Goal: Task Accomplishment & Management: Use online tool/utility

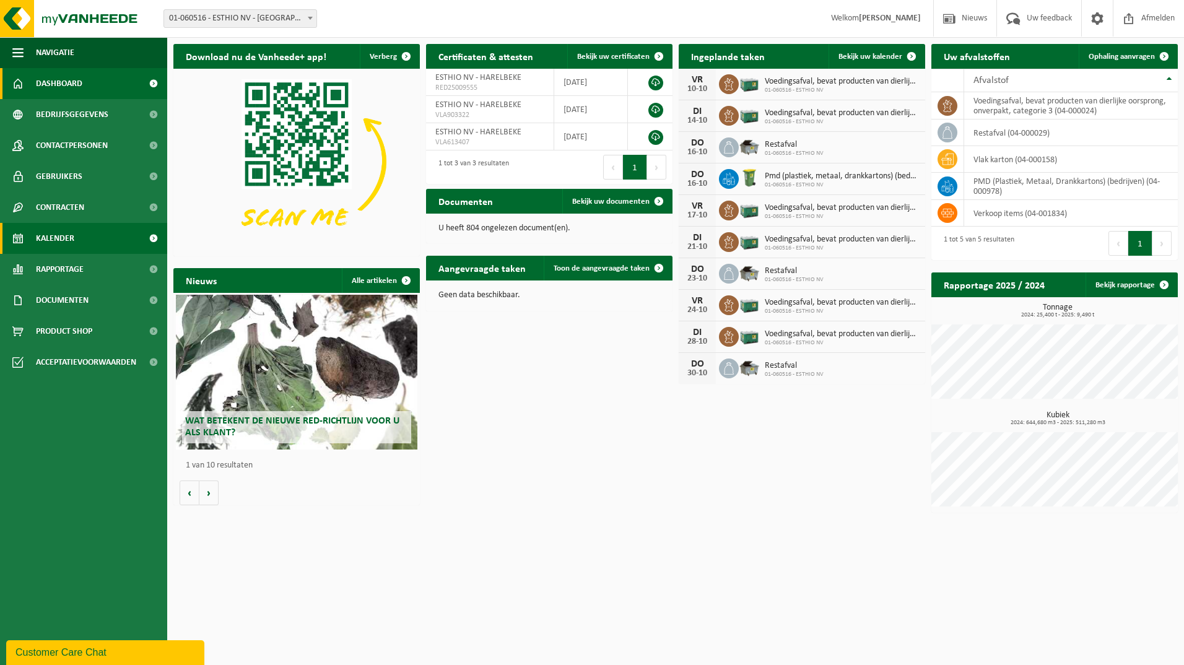
click at [76, 234] on link "Kalender" at bounding box center [83, 238] width 167 height 31
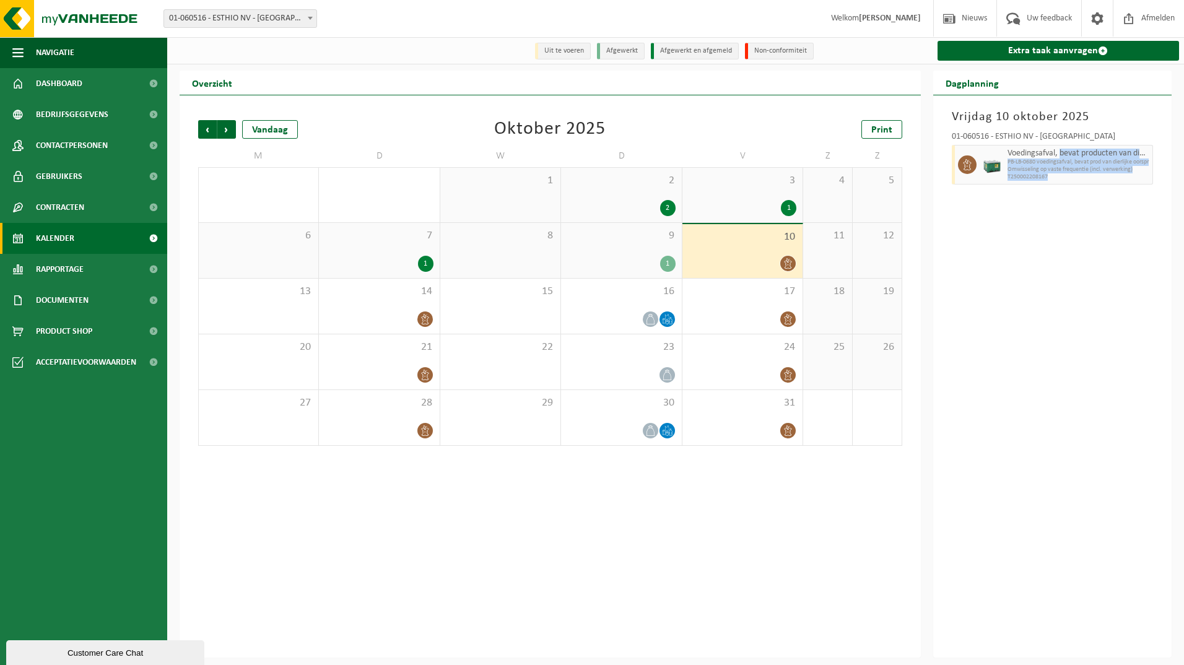
drag, startPoint x: 1060, startPoint y: 156, endPoint x: 1128, endPoint y: 177, distance: 71.3
click at [1128, 177] on div "Voedingsafval, bevat producten van dierlijke oorsprong, onverpakt, categorie 3 …" at bounding box center [1078, 165] width 149 height 40
drag, startPoint x: 1128, startPoint y: 177, endPoint x: 1059, endPoint y: 199, distance: 72.8
click at [1059, 199] on div "Vrijdag 10 oktober 2025 01-060516 - ESTHIO NV - HARELBEKE Voedingsafval, bevat …" at bounding box center [1052, 376] width 239 height 562
drag, startPoint x: 1062, startPoint y: 180, endPoint x: 1043, endPoint y: 170, distance: 20.8
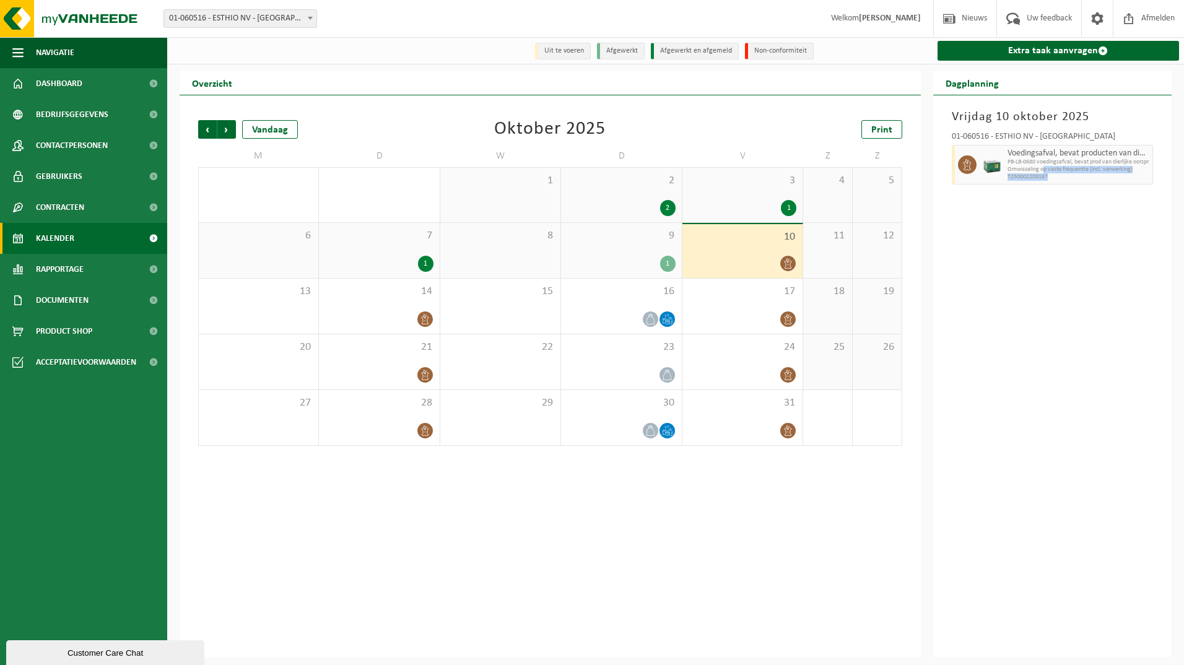
click at [1043, 170] on div "Voedingsafval, bevat producten van dierlijke oorsprong, onverpakt, categorie 3 …" at bounding box center [1078, 165] width 149 height 40
drag, startPoint x: 1043, startPoint y: 170, endPoint x: 1066, endPoint y: 254, distance: 87.1
click at [1065, 254] on div "Vrijdag 10 oktober 2025 01-060516 - ESTHIO NV - HARELBEKE Voedingsafval, bevat …" at bounding box center [1052, 376] width 239 height 562
click at [787, 320] on icon at bounding box center [788, 319] width 11 height 11
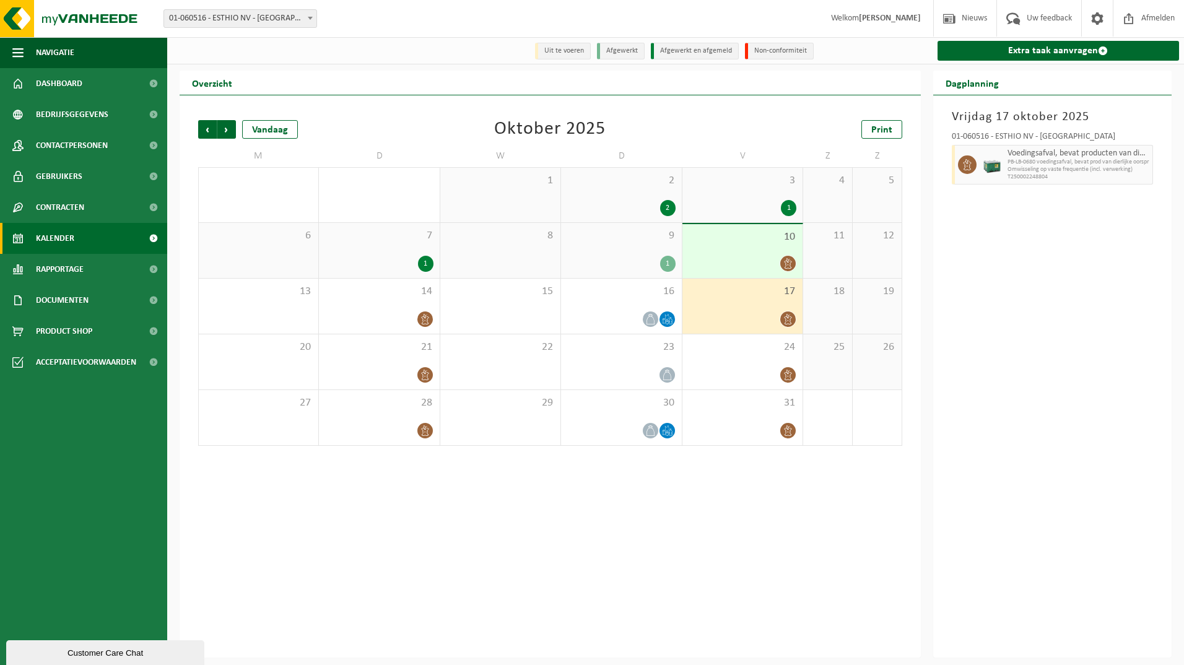
click at [740, 195] on div "3 1" at bounding box center [742, 195] width 120 height 54
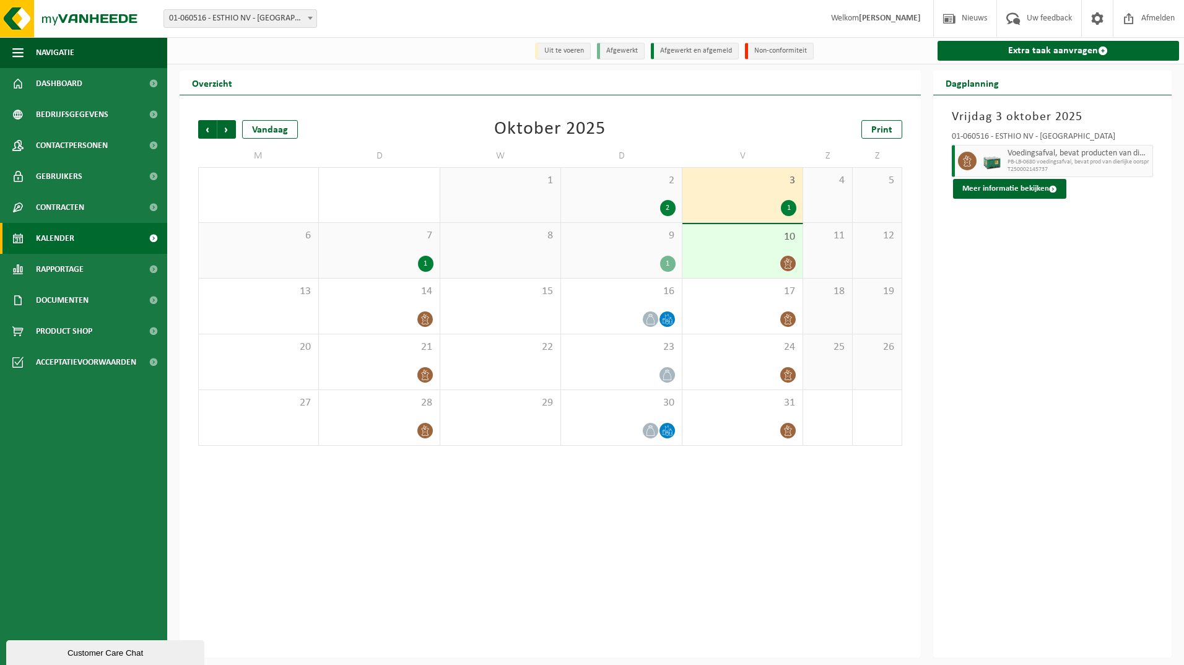
click at [752, 264] on div at bounding box center [743, 263] width 108 height 17
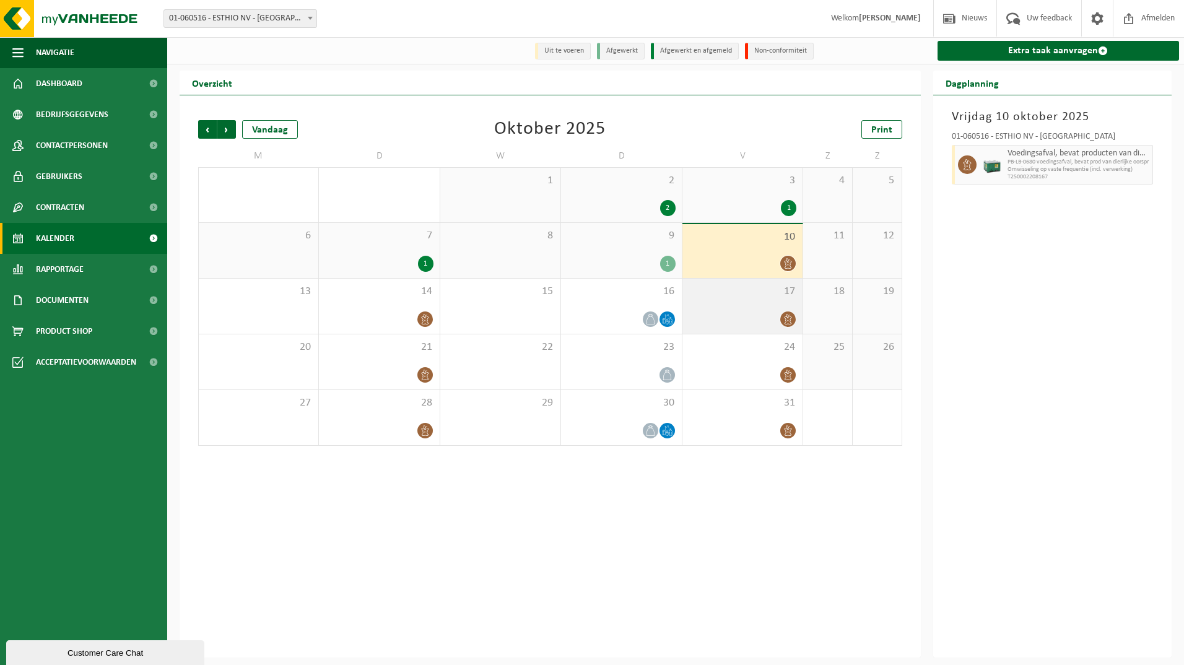
click at [744, 318] on div at bounding box center [743, 319] width 108 height 17
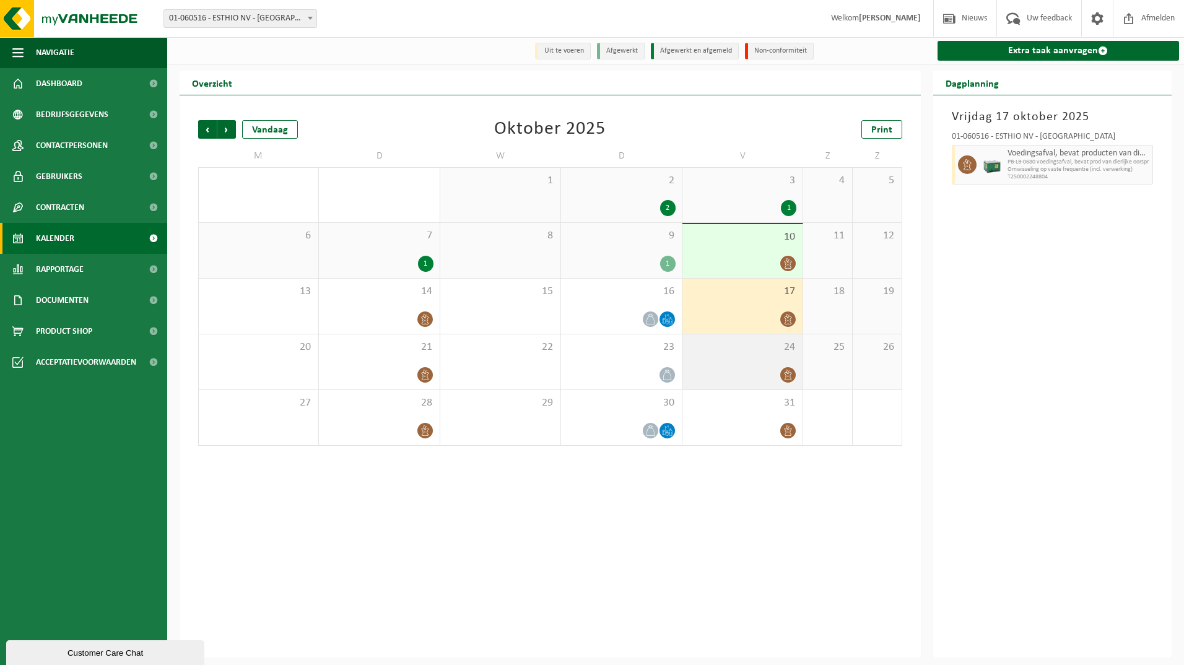
click at [751, 352] on span "24" at bounding box center [743, 348] width 108 height 14
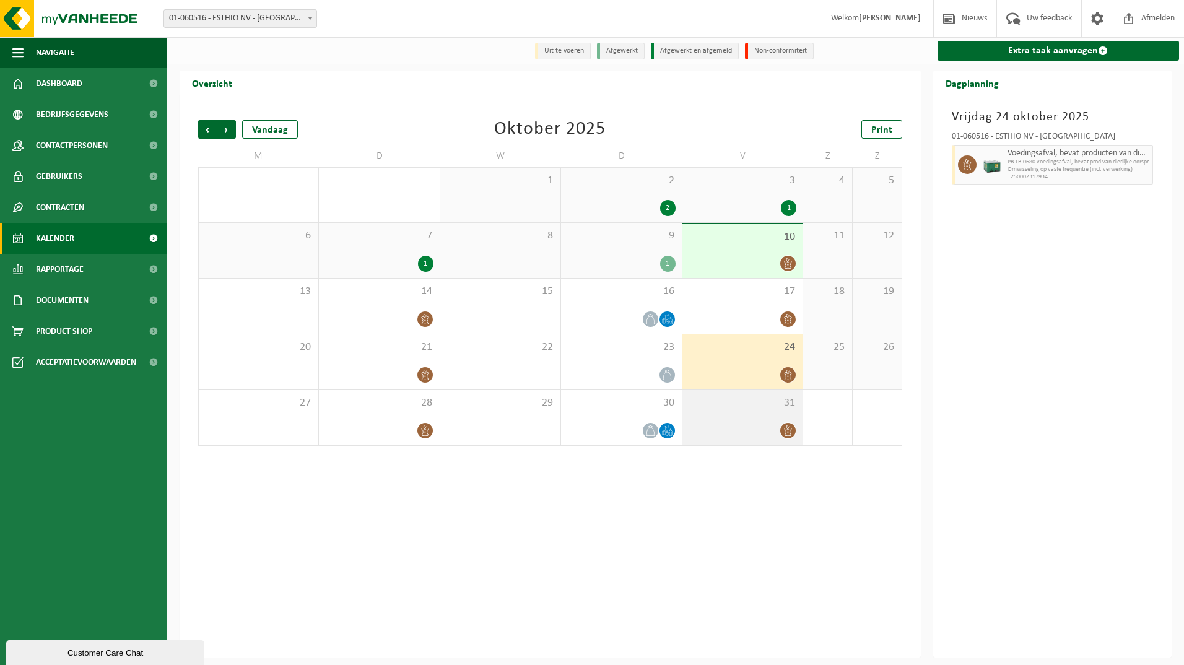
click at [748, 412] on div "31" at bounding box center [742, 417] width 120 height 55
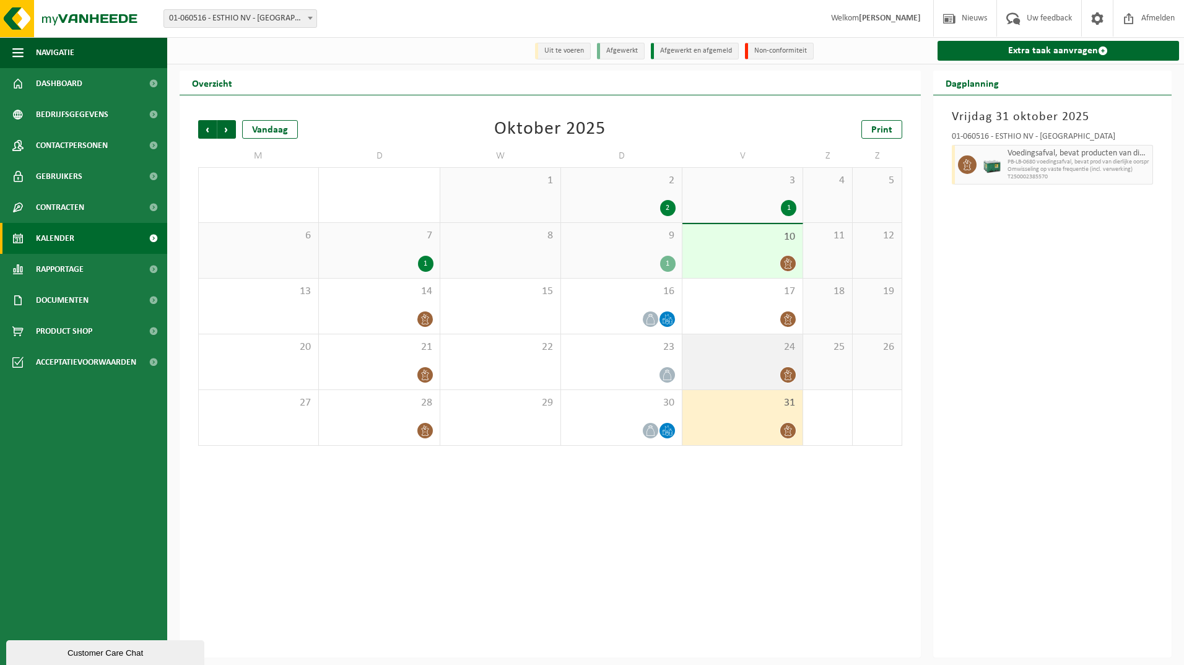
click at [772, 371] on div at bounding box center [743, 375] width 108 height 17
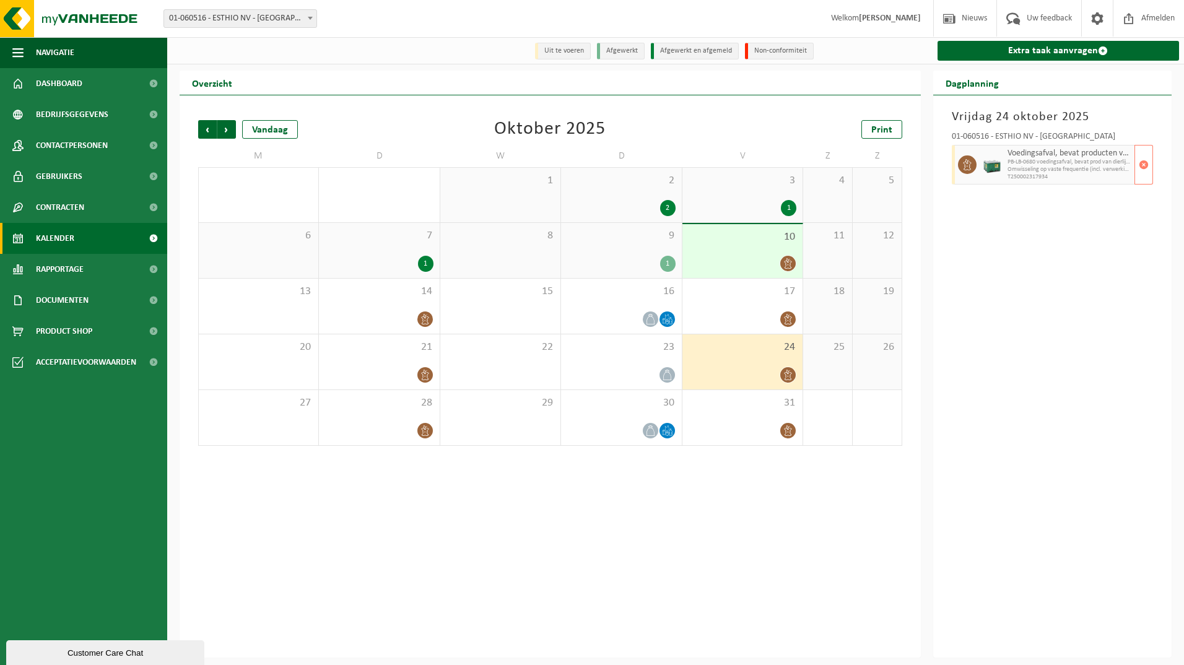
click at [992, 172] on img at bounding box center [992, 164] width 19 height 19
click at [592, 233] on span "9" at bounding box center [621, 236] width 108 height 14
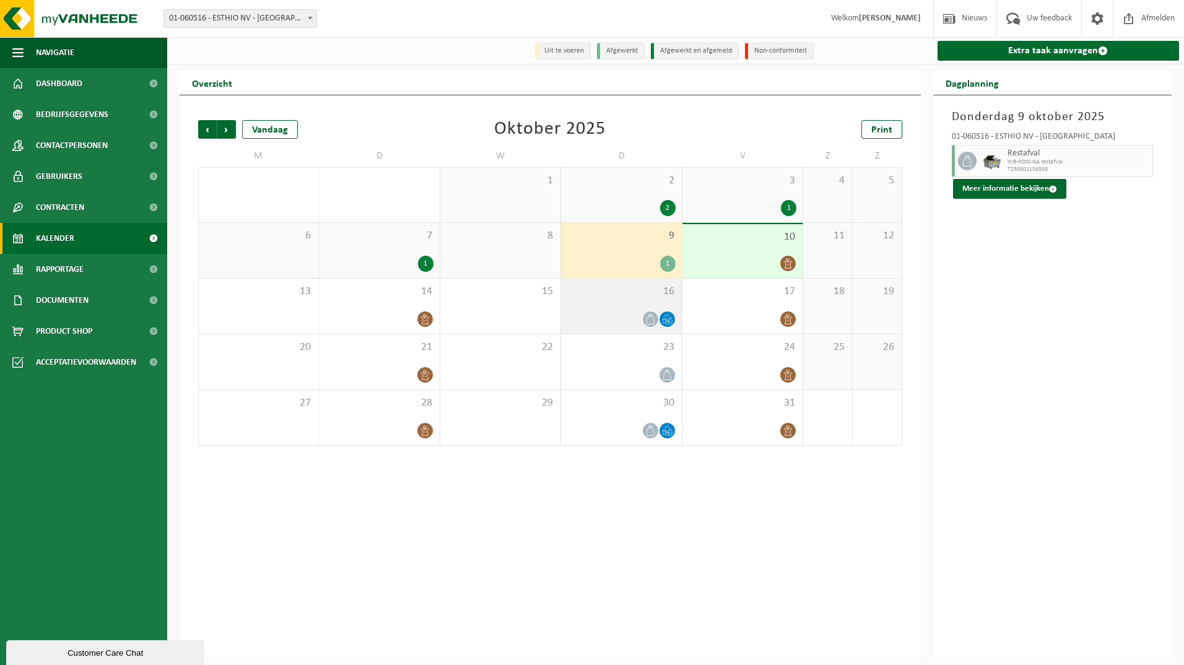
click at [604, 318] on div at bounding box center [621, 319] width 108 height 17
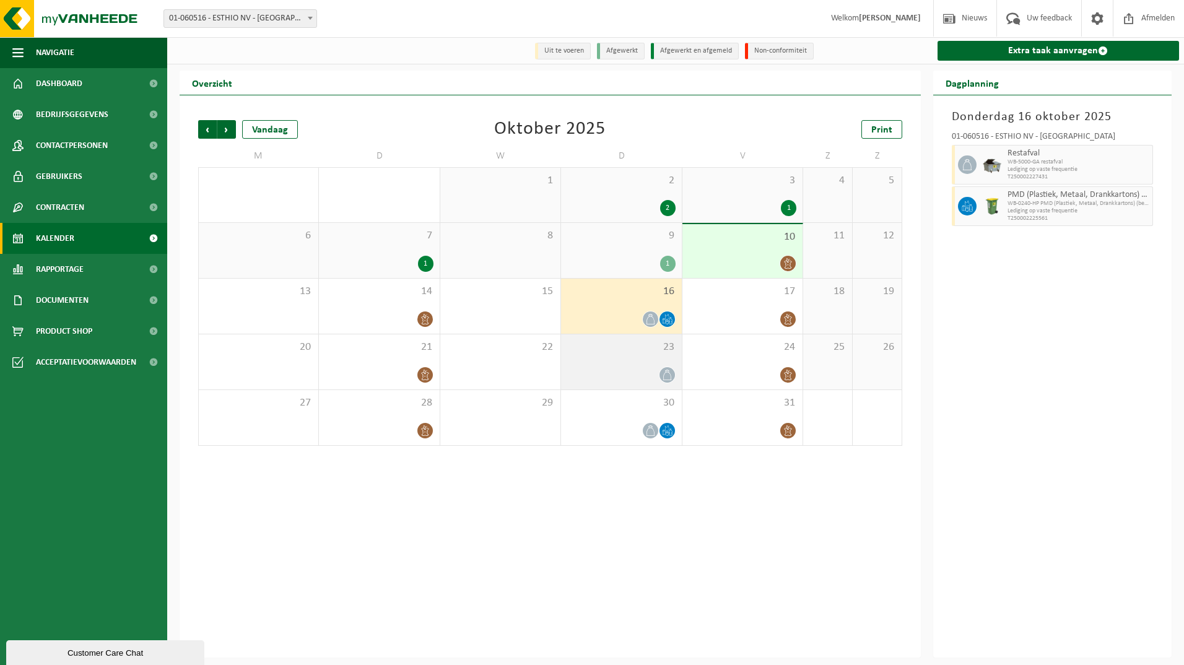
click at [614, 365] on div "23" at bounding box center [621, 361] width 120 height 55
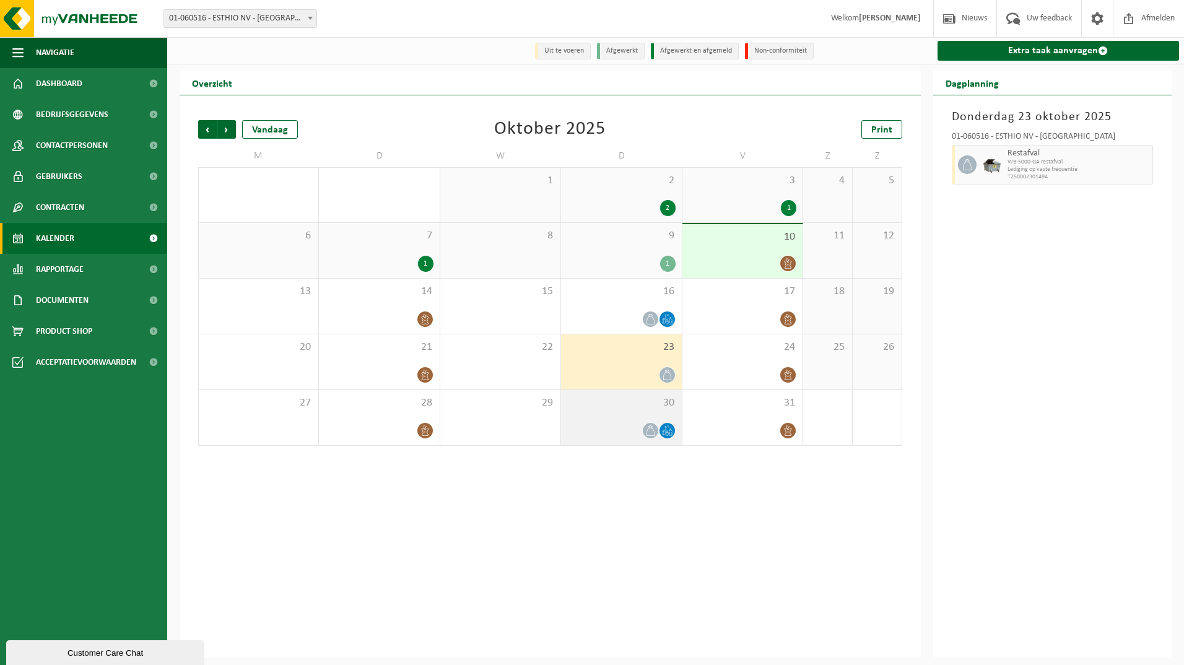
click at [608, 429] on div at bounding box center [621, 430] width 108 height 17
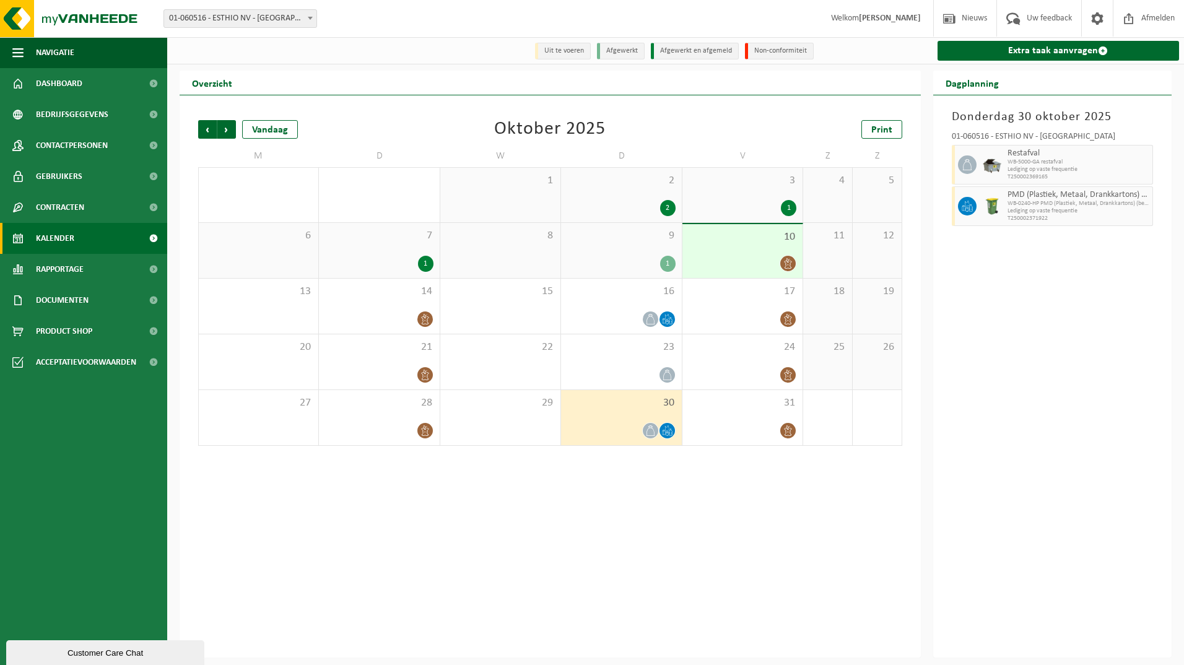
click at [354, 258] on div "1" at bounding box center [379, 264] width 108 height 16
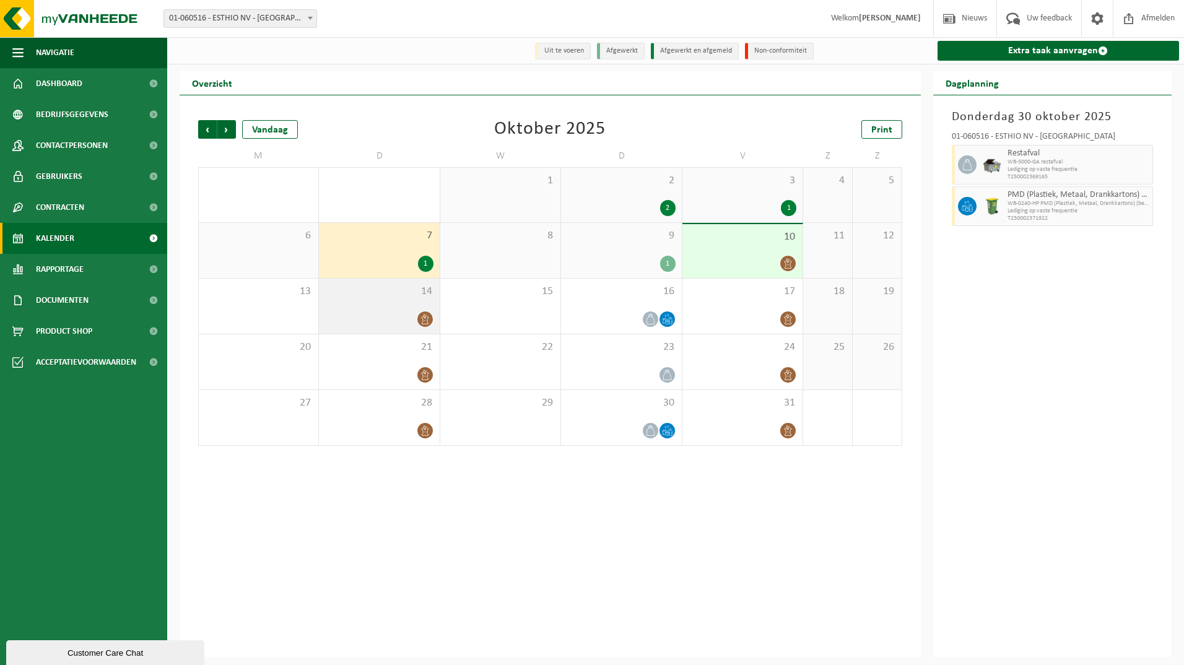
click at [360, 292] on span "14" at bounding box center [379, 292] width 108 height 14
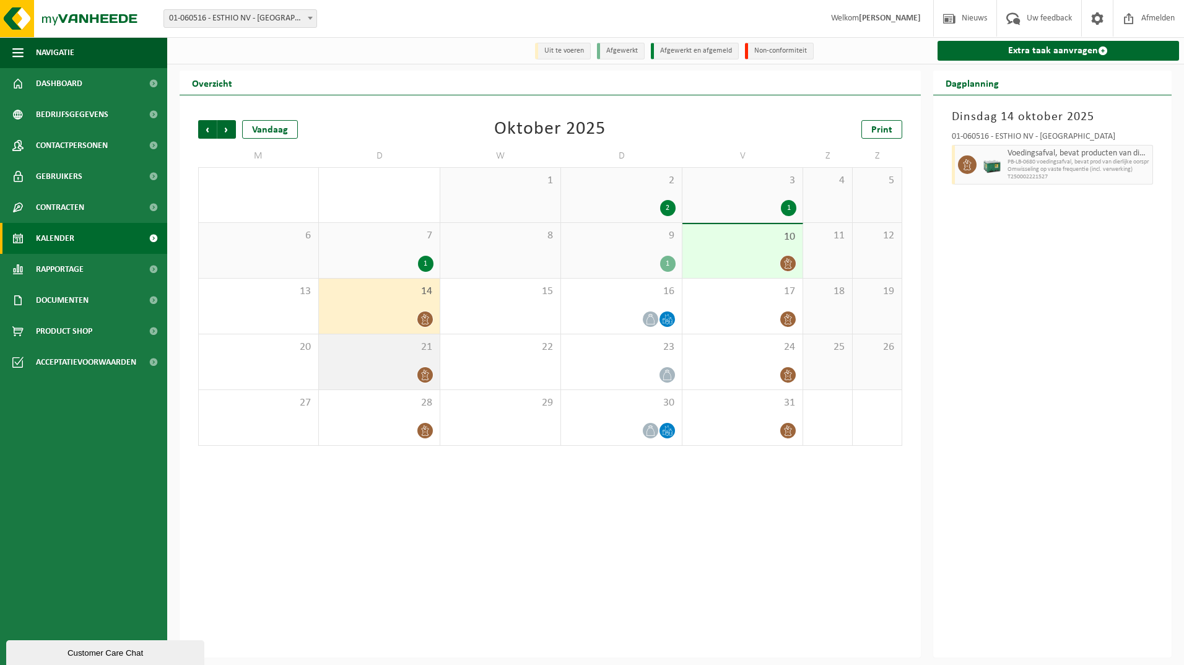
click at [372, 346] on span "21" at bounding box center [379, 348] width 108 height 14
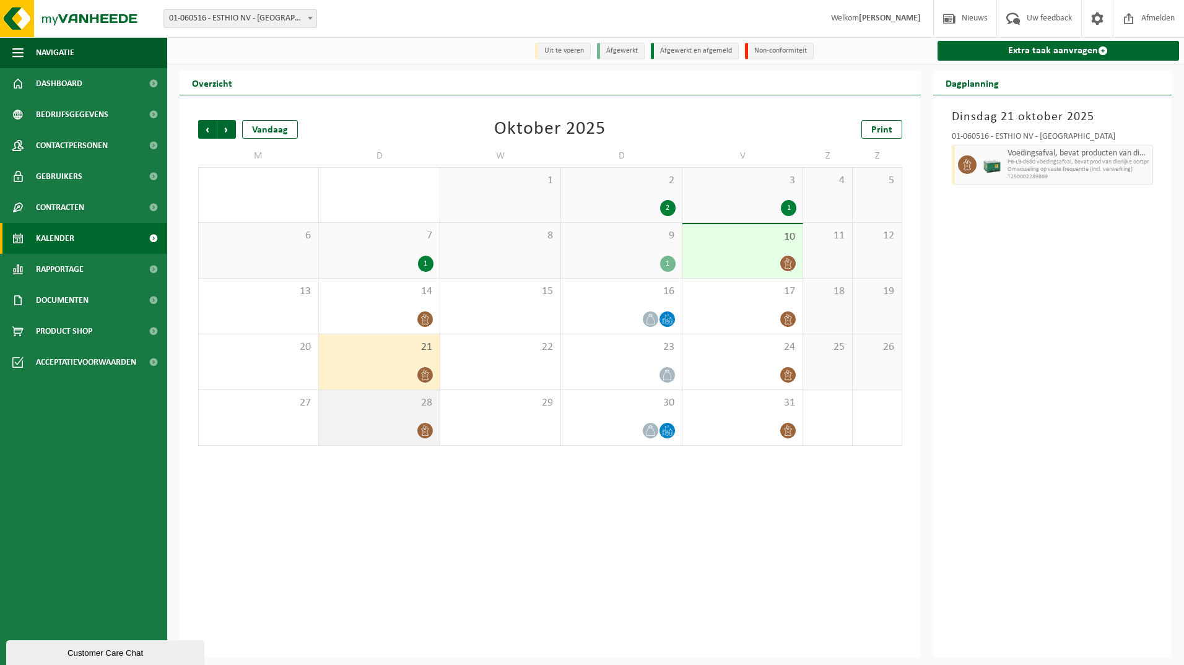
click at [367, 422] on div "28" at bounding box center [379, 417] width 120 height 55
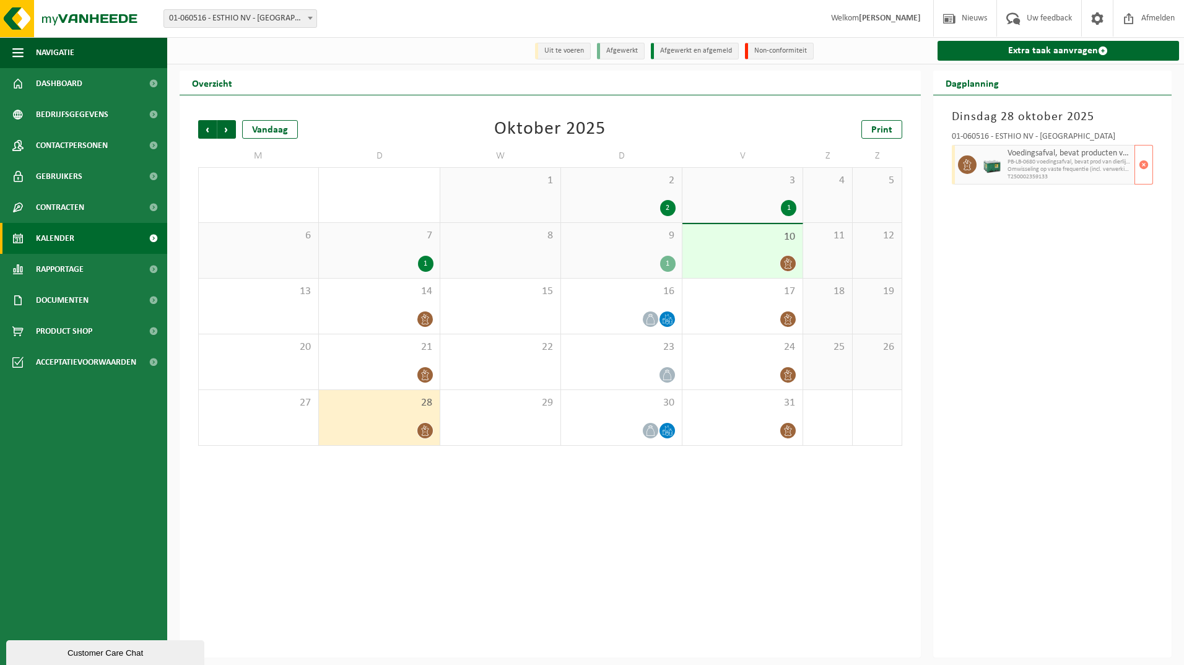
click at [993, 169] on img at bounding box center [992, 164] width 19 height 19
click at [990, 172] on img at bounding box center [992, 164] width 19 height 19
click at [647, 258] on div "1" at bounding box center [621, 264] width 108 height 16
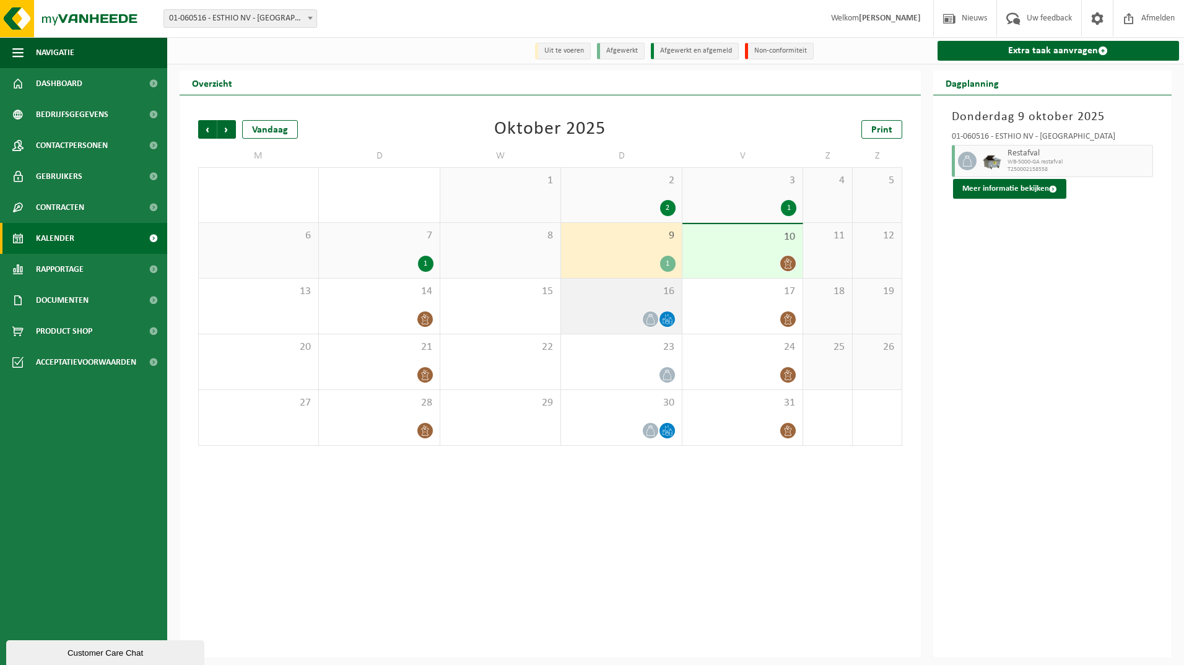
click at [640, 298] on span "16" at bounding box center [621, 292] width 108 height 14
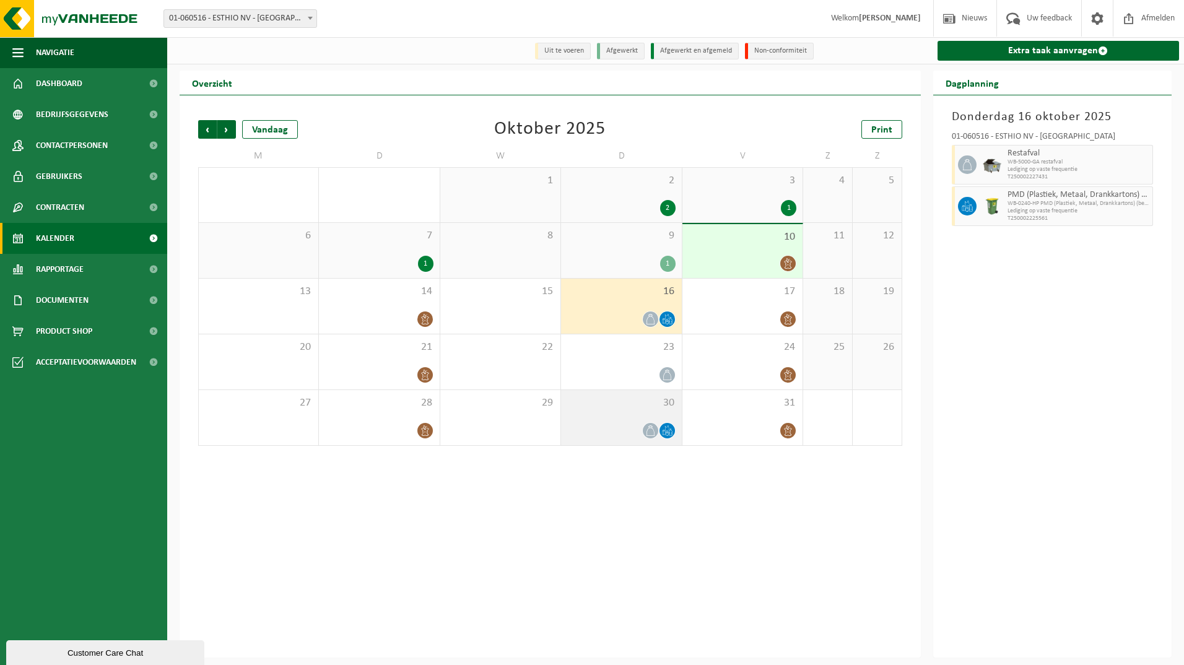
click at [627, 405] on span "30" at bounding box center [621, 403] width 108 height 14
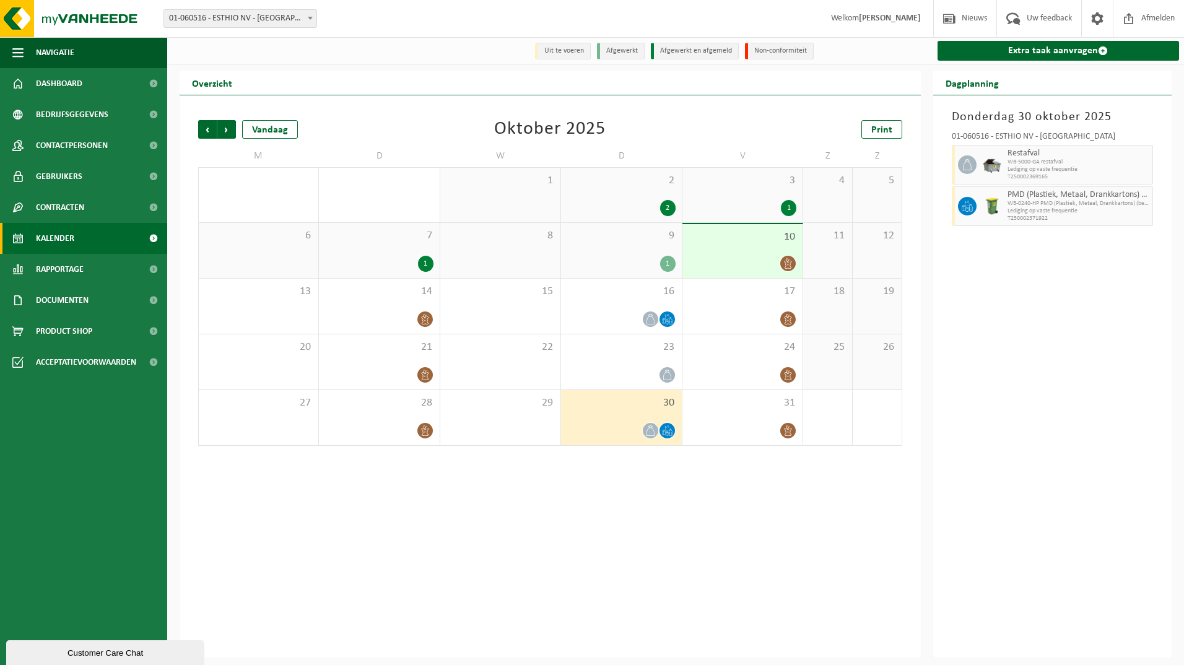
click at [772, 186] on span "3" at bounding box center [743, 181] width 108 height 14
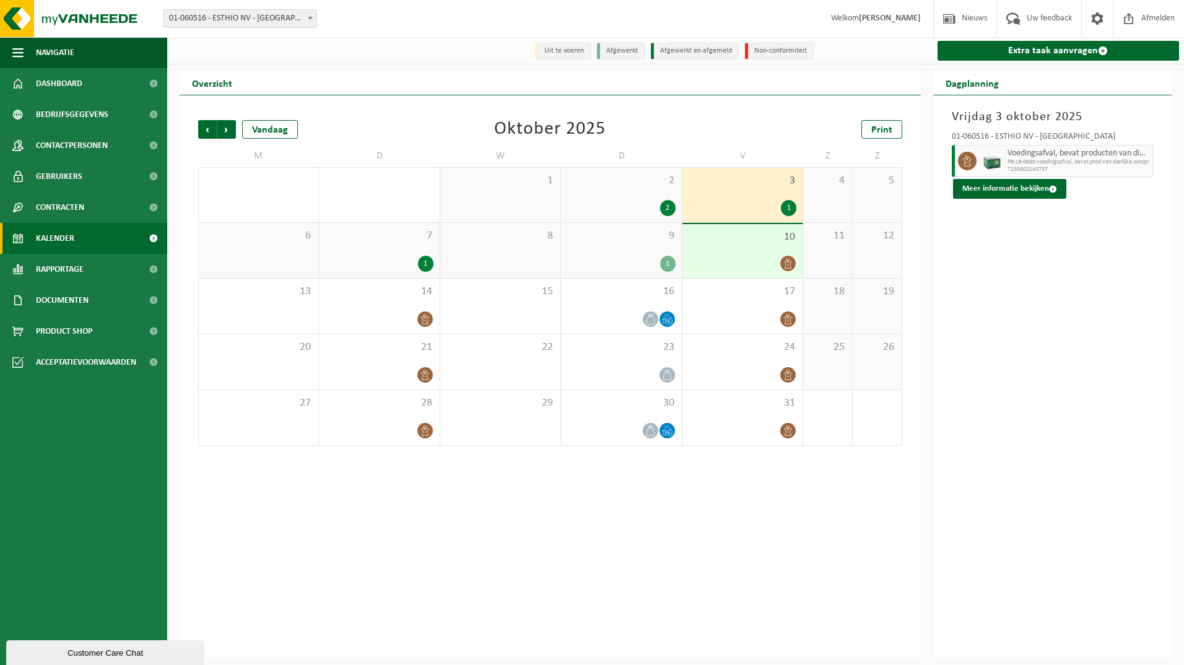
click at [754, 274] on div "10" at bounding box center [742, 251] width 120 height 54
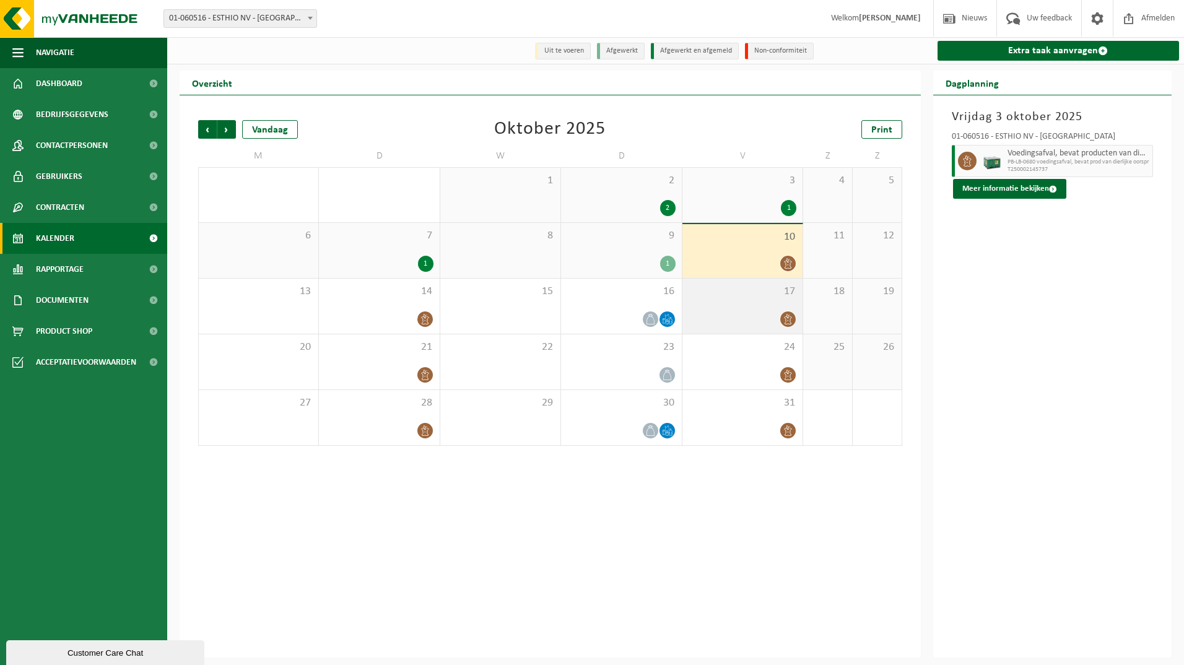
click at [745, 313] on div at bounding box center [743, 319] width 108 height 17
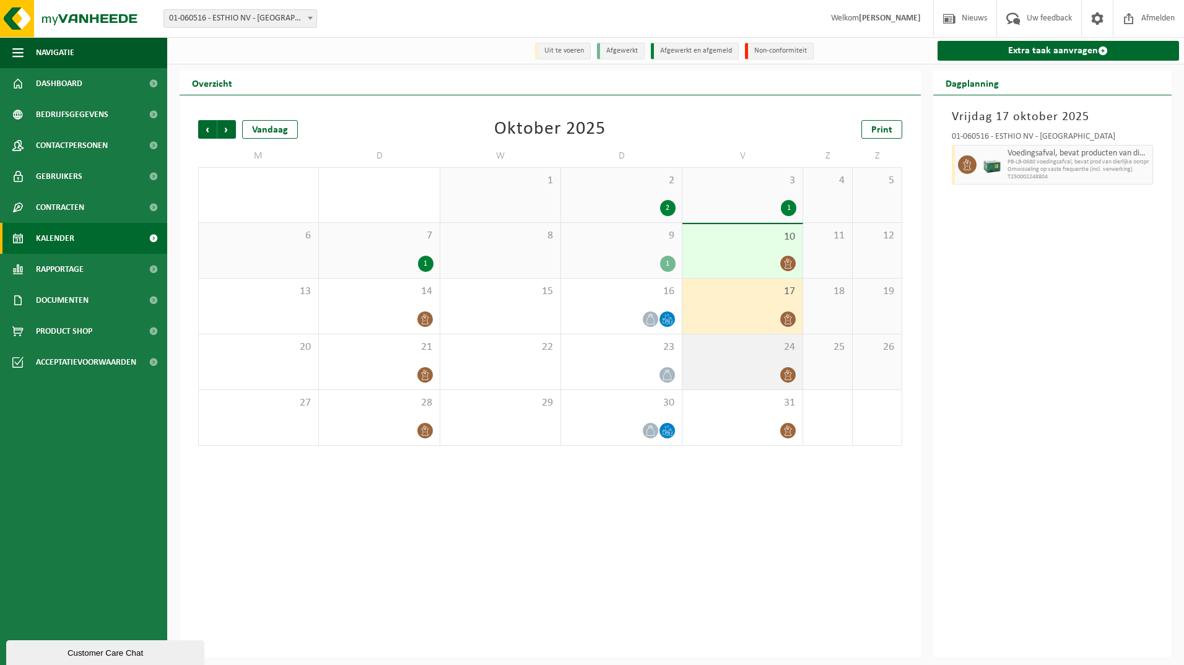
click at [741, 357] on div "24" at bounding box center [742, 361] width 120 height 55
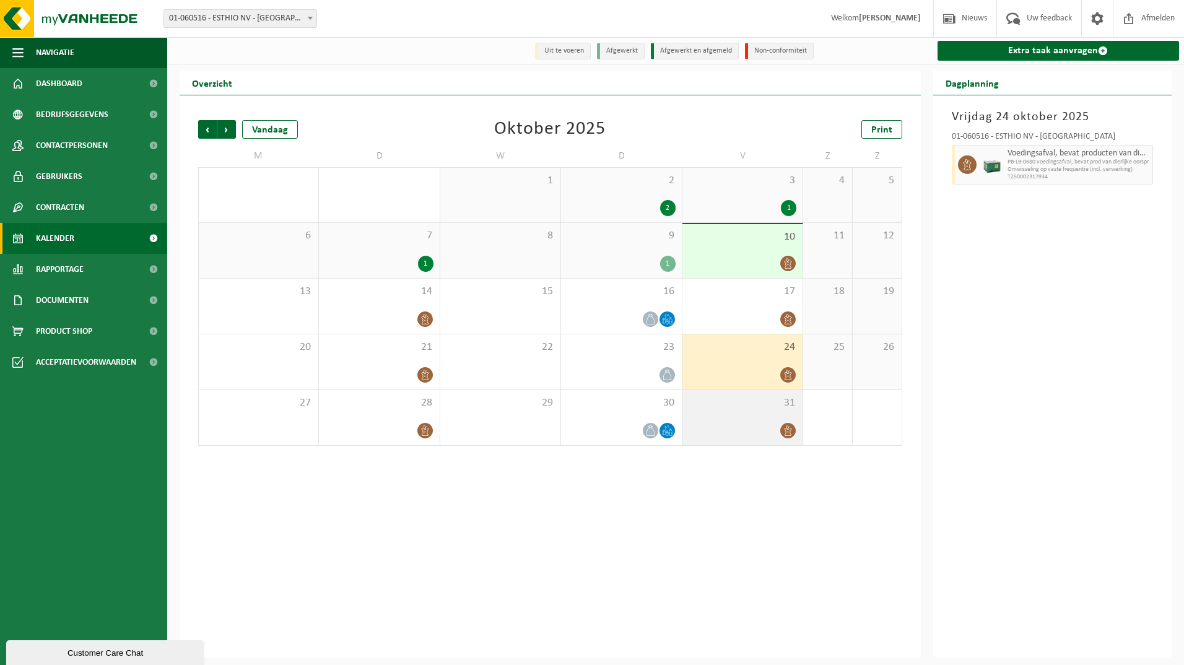
click at [741, 445] on div "31" at bounding box center [742, 417] width 120 height 55
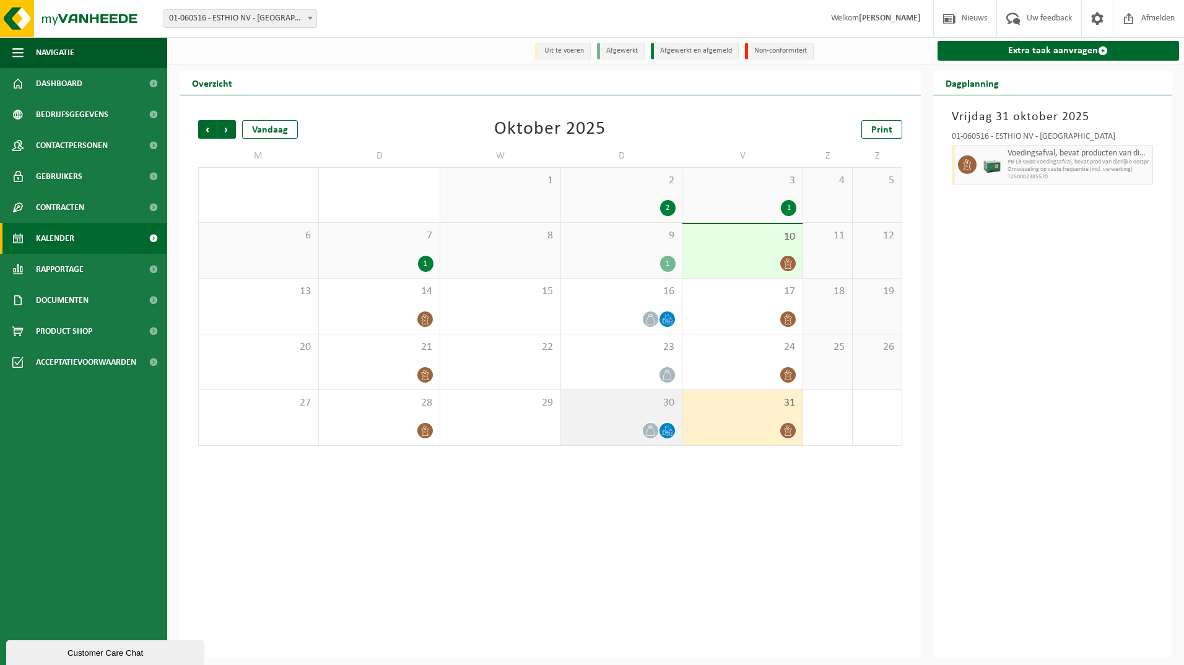
click at [580, 439] on div at bounding box center [621, 430] width 108 height 17
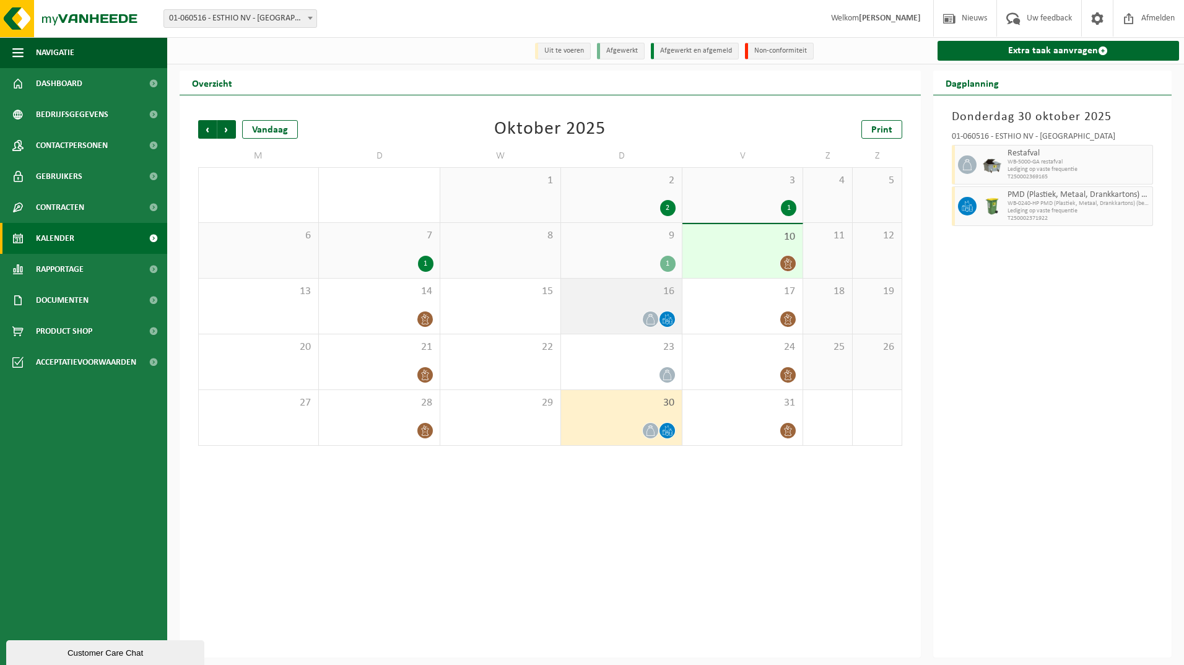
click at [655, 308] on div "16" at bounding box center [621, 306] width 120 height 55
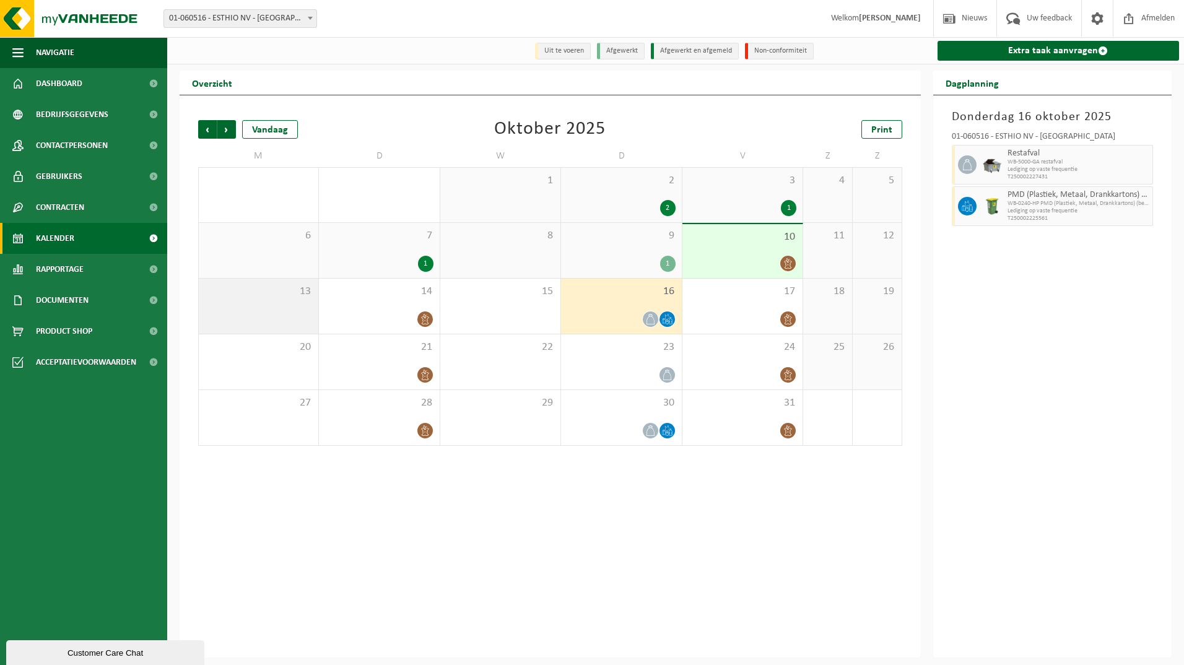
click at [231, 303] on div "13" at bounding box center [259, 306] width 120 height 55
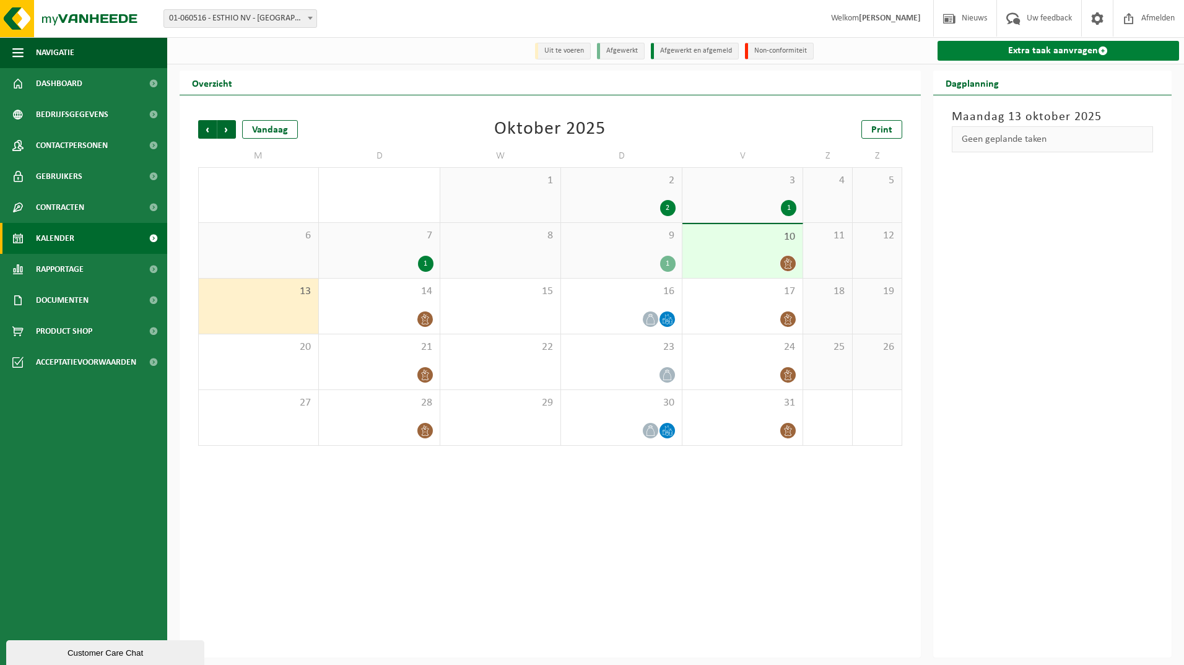
click at [1057, 54] on link "Extra taak aanvragen" at bounding box center [1058, 51] width 242 height 20
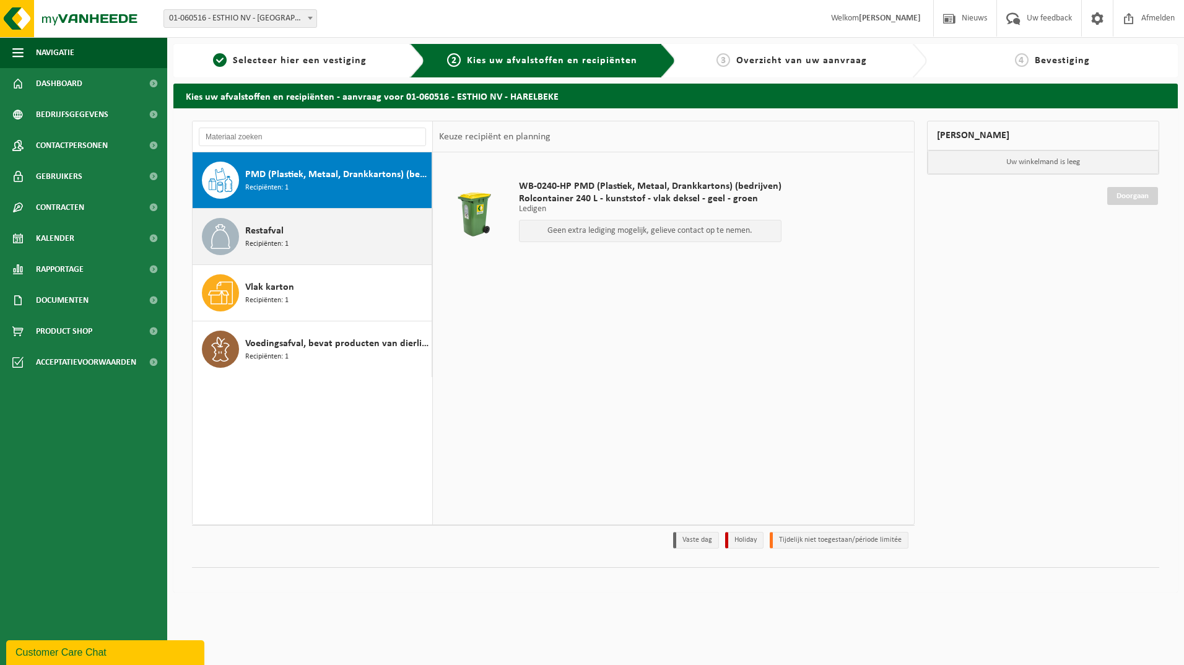
click at [251, 240] on span "Recipiënten: 1" at bounding box center [266, 244] width 43 height 12
